Goal: Complete application form

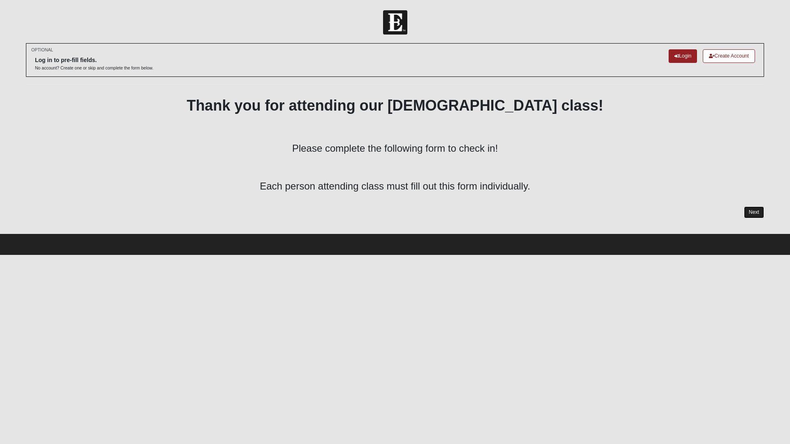
click at [751, 211] on link "Next" at bounding box center [754, 213] width 20 height 12
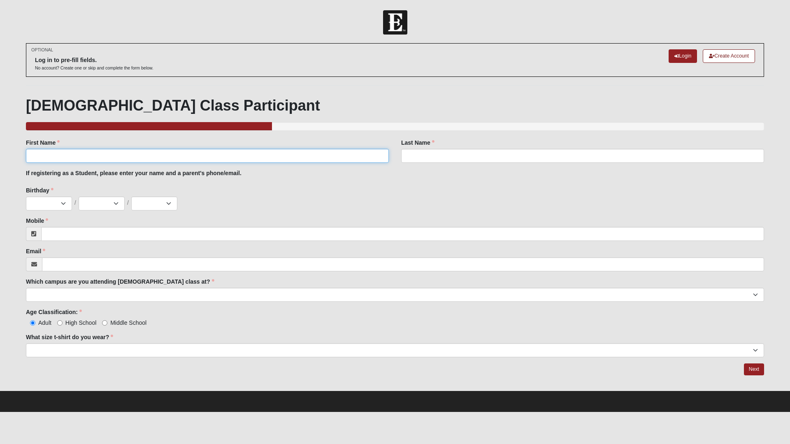
click at [69, 150] on input "First Name" at bounding box center [207, 156] width 363 height 14
type input "Daniel"
click at [446, 163] on div "Last Name Last Name is required." at bounding box center [582, 154] width 375 height 30
click at [448, 157] on input "Last Name" at bounding box center [582, 156] width 363 height 14
type input "Cajica"
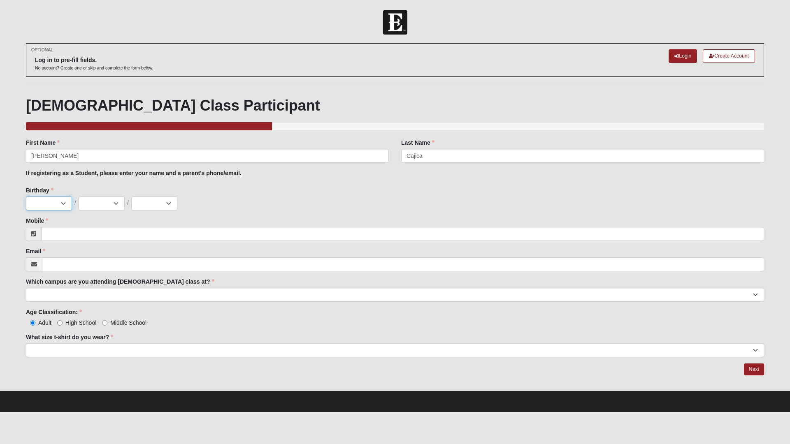
click at [58, 206] on select "1 2 3 4 5 6 7 8 9 10 11 12 13 14 15 16 17 18 19 20 21 22 23 24 25 26 27 28 29 3…" at bounding box center [49, 204] width 46 height 14
select select "14"
click at [26, 197] on select "1 2 3 4 5 6 7 8 9 10 11 12 13 14 15 16 17 18 19 20 21 22 23 24 25 26 27 28 29 3…" at bounding box center [49, 204] width 46 height 14
click at [115, 202] on select "ene. feb. mar. abr. may. jun. jul. ago. sep. oct. nov. dic." at bounding box center [102, 204] width 46 height 14
select select "12"
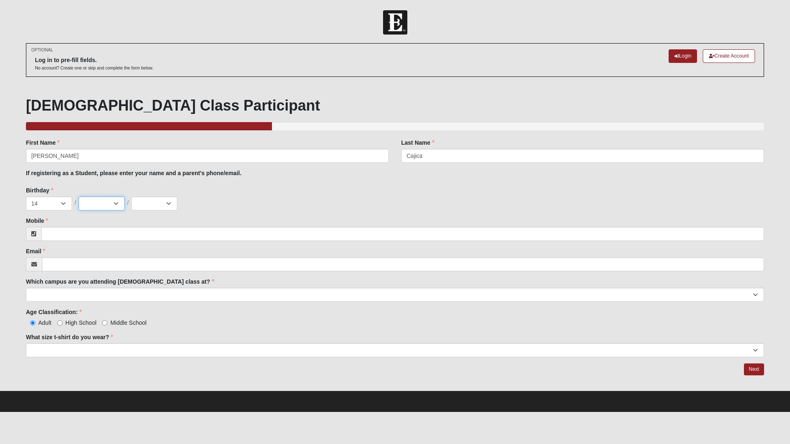
click at [79, 197] on select "ene. feb. mar. abr. may. jun. jul. ago. sep. oct. nov. dic." at bounding box center [102, 204] width 46 height 14
click at [153, 200] on select "2025 2024 2023 2022 2021 2020 2019 2018 2017 2016 2015 2014 2013 2012 2011 2010…" at bounding box center [154, 204] width 46 height 14
select select "1996"
click at [131, 197] on select "2025 2024 2023 2022 2021 2020 2019 2018 2017 2016 2015 2014 2013 2012 2011 2010…" at bounding box center [154, 204] width 46 height 14
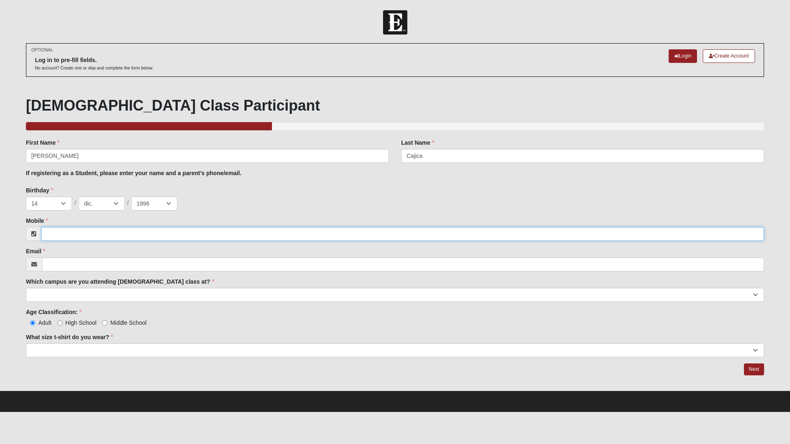
click at [66, 232] on input "Mobile" at bounding box center [402, 234] width 723 height 14
paste input "904 685 6722"
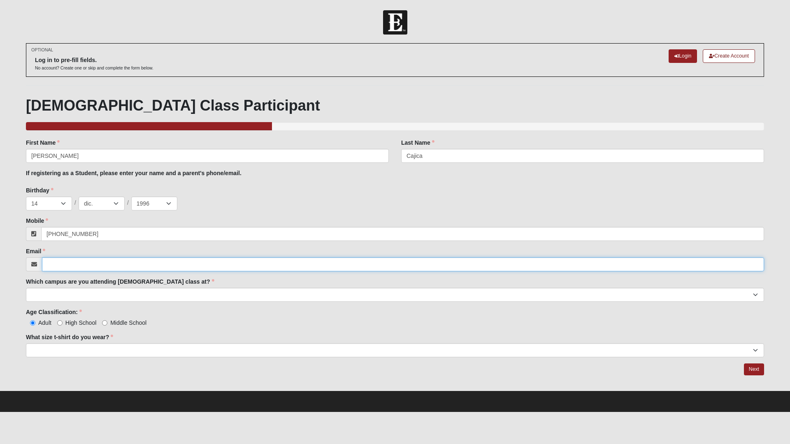
type input "(904) 685-6722"
click at [73, 268] on input "Email" at bounding box center [403, 265] width 722 height 14
type input "danielcajicac@gmail.com"
click at [98, 293] on select "Arlington Baymeadows Eleven22 Online Fleming Island Jesup Mandarin North Jax Or…" at bounding box center [395, 295] width 738 height 14
select select "3"
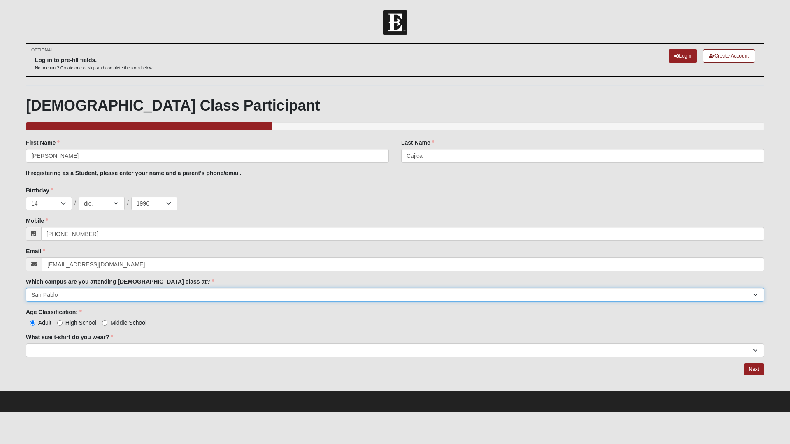
click at [26, 288] on select "Arlington Baymeadows Eleven22 Online Fleming Island Jesup Mandarin North Jax Or…" at bounding box center [395, 295] width 738 height 14
click at [63, 324] on label "High School" at bounding box center [76, 323] width 39 height 8
click at [63, 324] on input "High School" at bounding box center [59, 323] width 5 height 5
radio input "true"
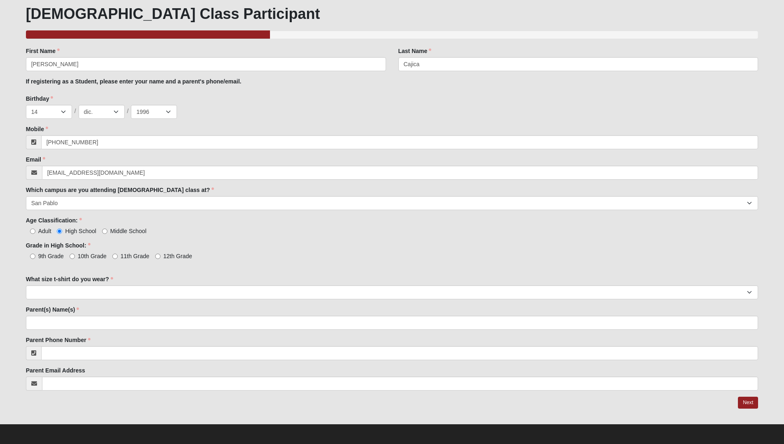
scroll to position [93, 0]
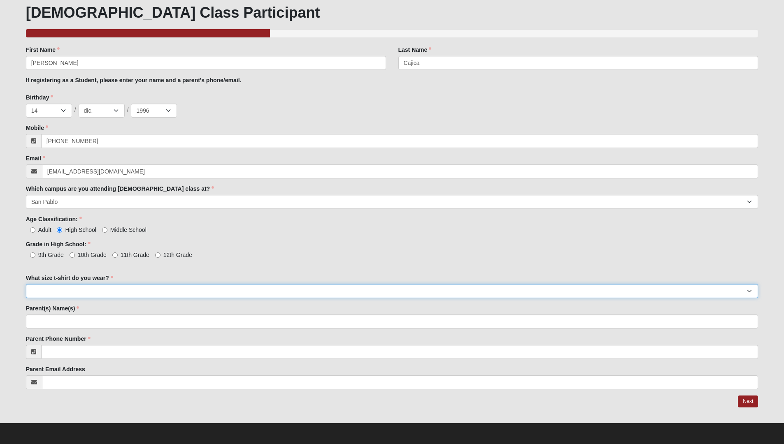
click at [102, 290] on select "Small Medium Large XL 2XL 3XL" at bounding box center [392, 291] width 732 height 14
select select "Large"
click at [26, 284] on select "Small Medium Large XL 2XL 3XL" at bounding box center [392, 291] width 732 height 14
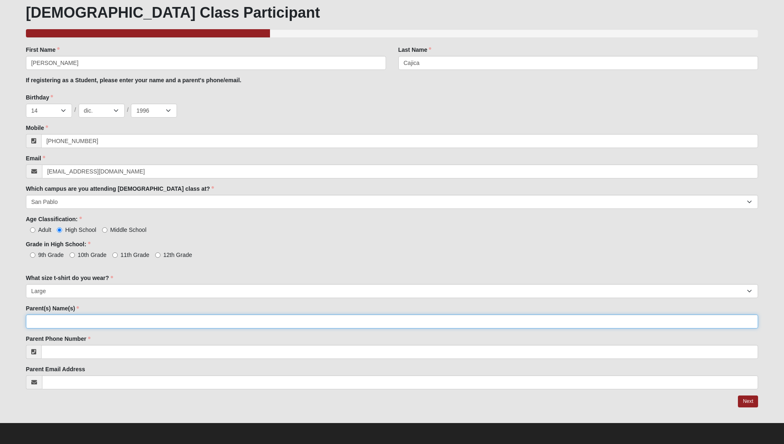
click at [59, 324] on input "Parent(s) Name(s)" at bounding box center [392, 322] width 732 height 14
type input "Albert"
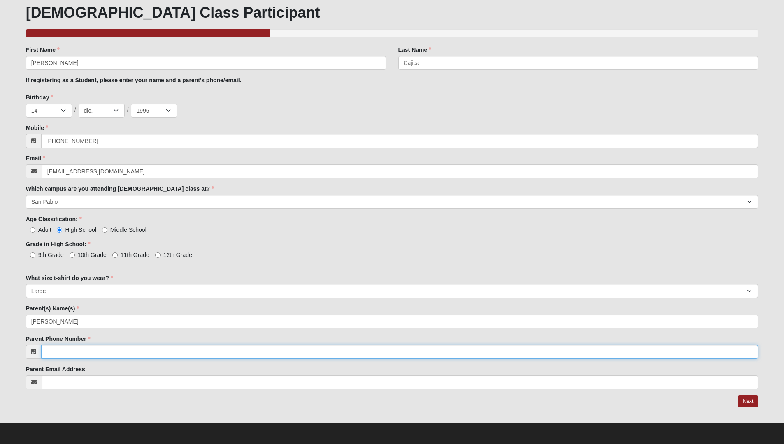
click at [117, 353] on input "Parent Phone Number" at bounding box center [399, 352] width 717 height 14
paste input "904 685 6722"
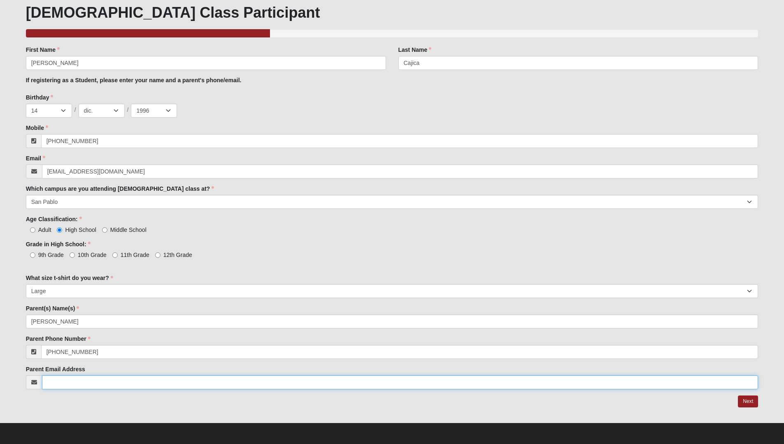
type input "(904) 685-6722"
click at [95, 379] on input "Parent Email Address" at bounding box center [400, 383] width 716 height 14
click at [92, 383] on input "albertcajicac@gamail.com" at bounding box center [400, 383] width 716 height 14
type input "albertcajicac@gmail.com"
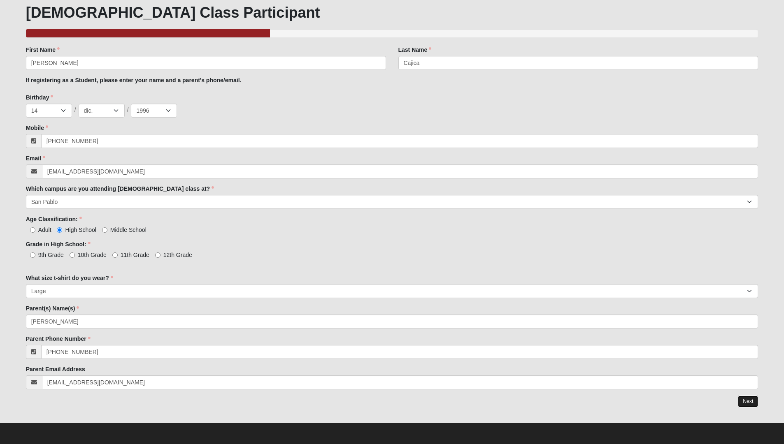
click at [746, 402] on link "Next" at bounding box center [748, 402] width 20 height 12
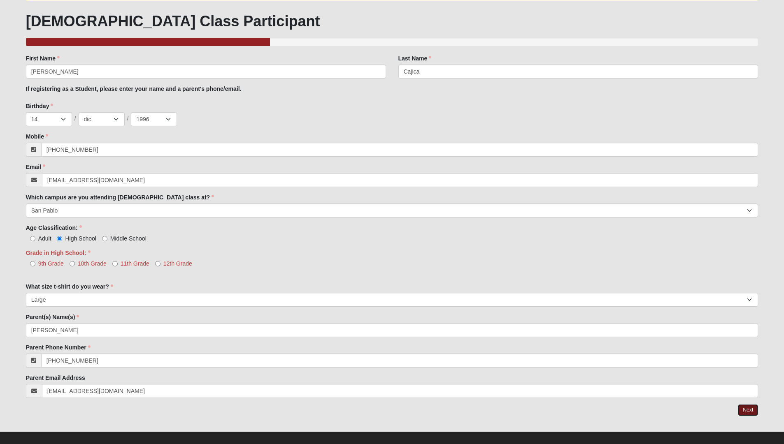
scroll to position [134, 0]
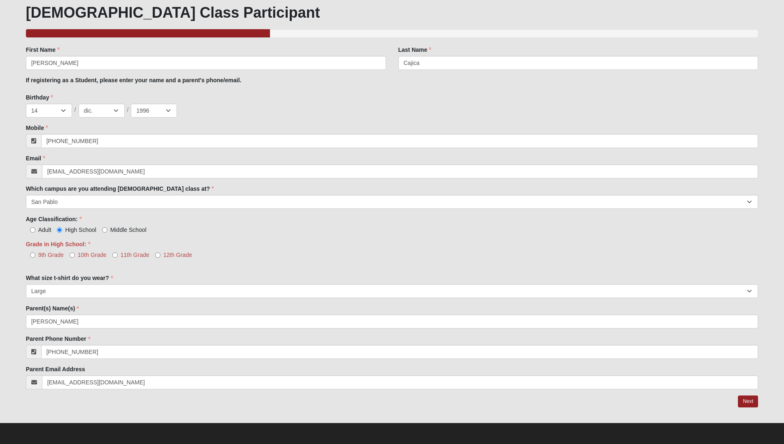
click at [174, 255] on span "12th Grade" at bounding box center [177, 255] width 29 height 7
click at [160, 255] on input "12th Grade" at bounding box center [157, 255] width 5 height 5
radio input "true"
click at [776, 383] on form "Log In Baptism Class Check In Events Baptism Class Check In Error OPTIONAL" at bounding box center [392, 161] width 784 height 568
click at [747, 402] on link "Next" at bounding box center [748, 402] width 20 height 12
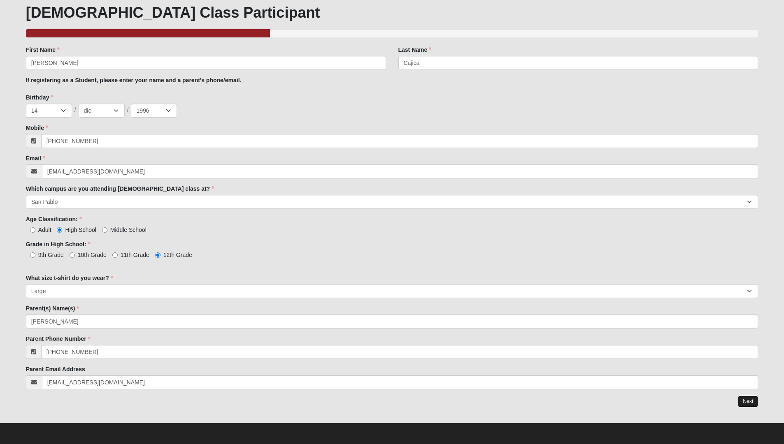
scroll to position [93, 0]
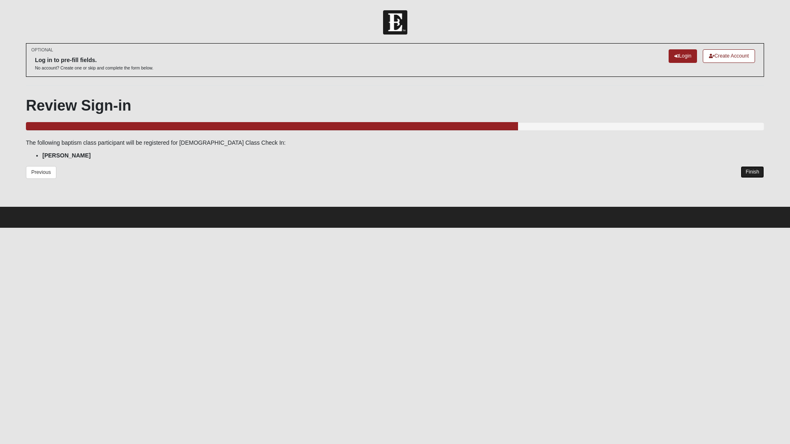
click at [753, 172] on link "Finish" at bounding box center [752, 172] width 23 height 12
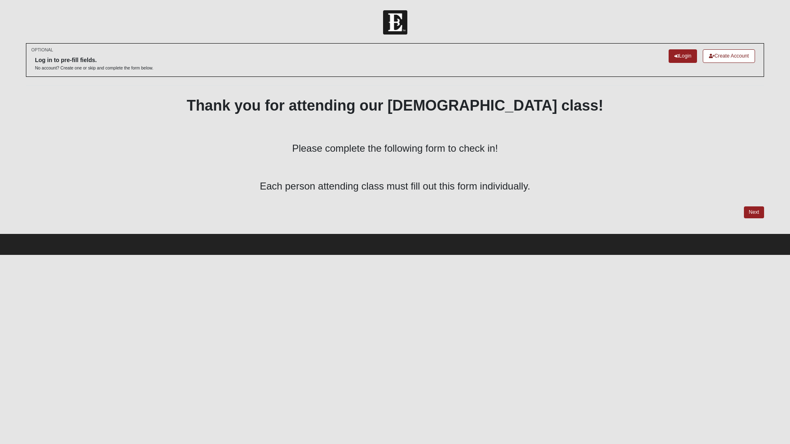
click at [439, 126] on p at bounding box center [395, 129] width 738 height 15
